Goal: Task Accomplishment & Management: Use online tool/utility

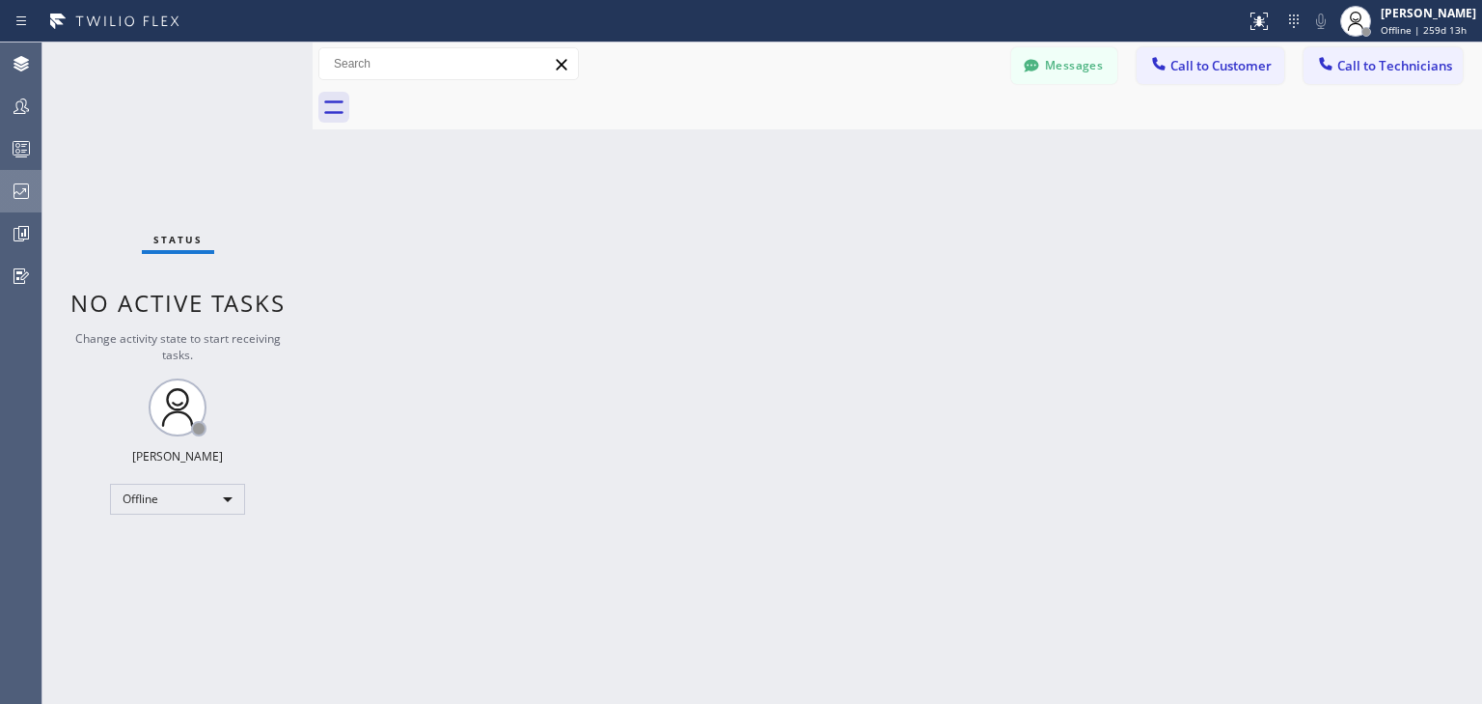
click at [19, 180] on icon at bounding box center [21, 191] width 23 height 23
